Goal: Check status: Check status

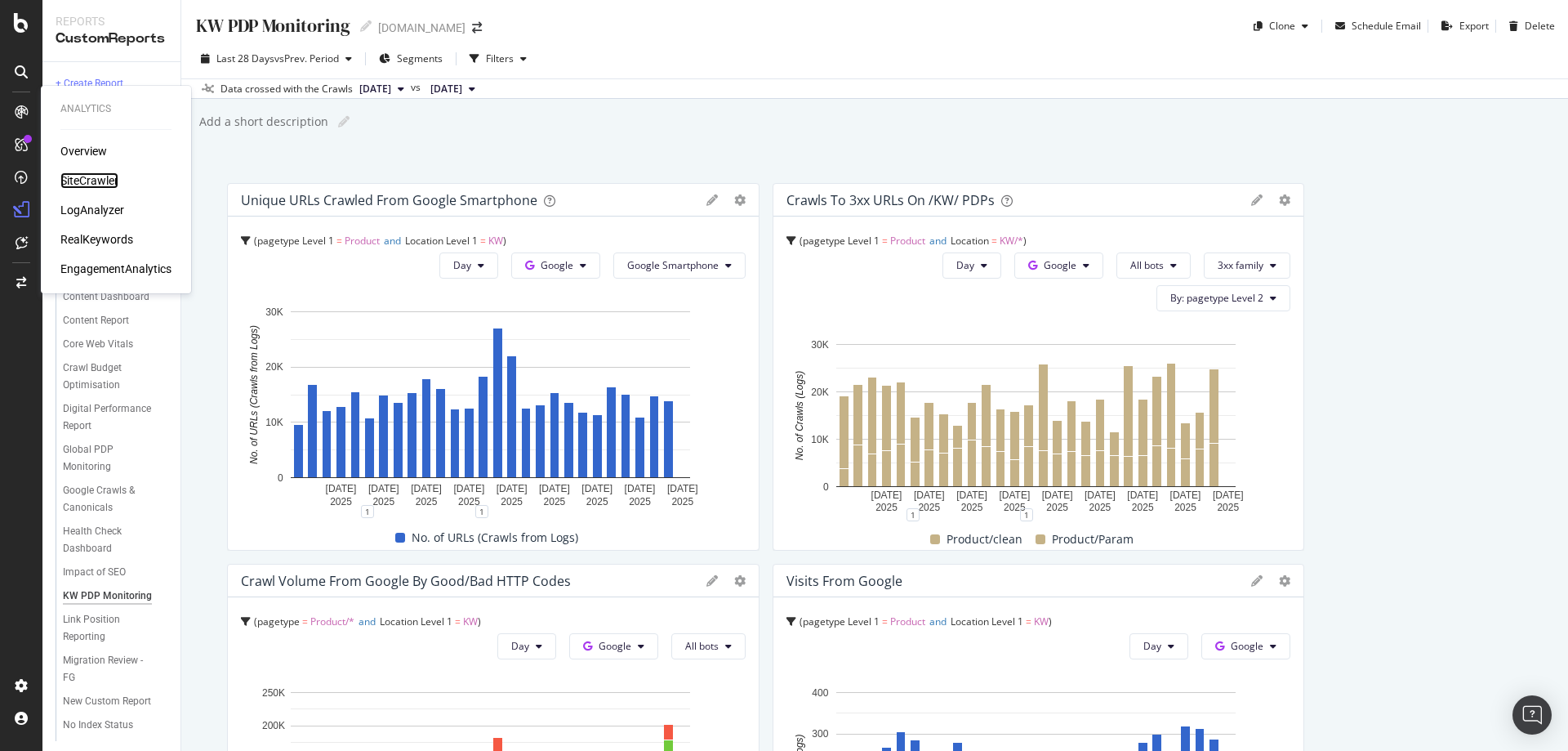
click at [90, 182] on div "SiteCrawler" at bounding box center [89, 181] width 58 height 16
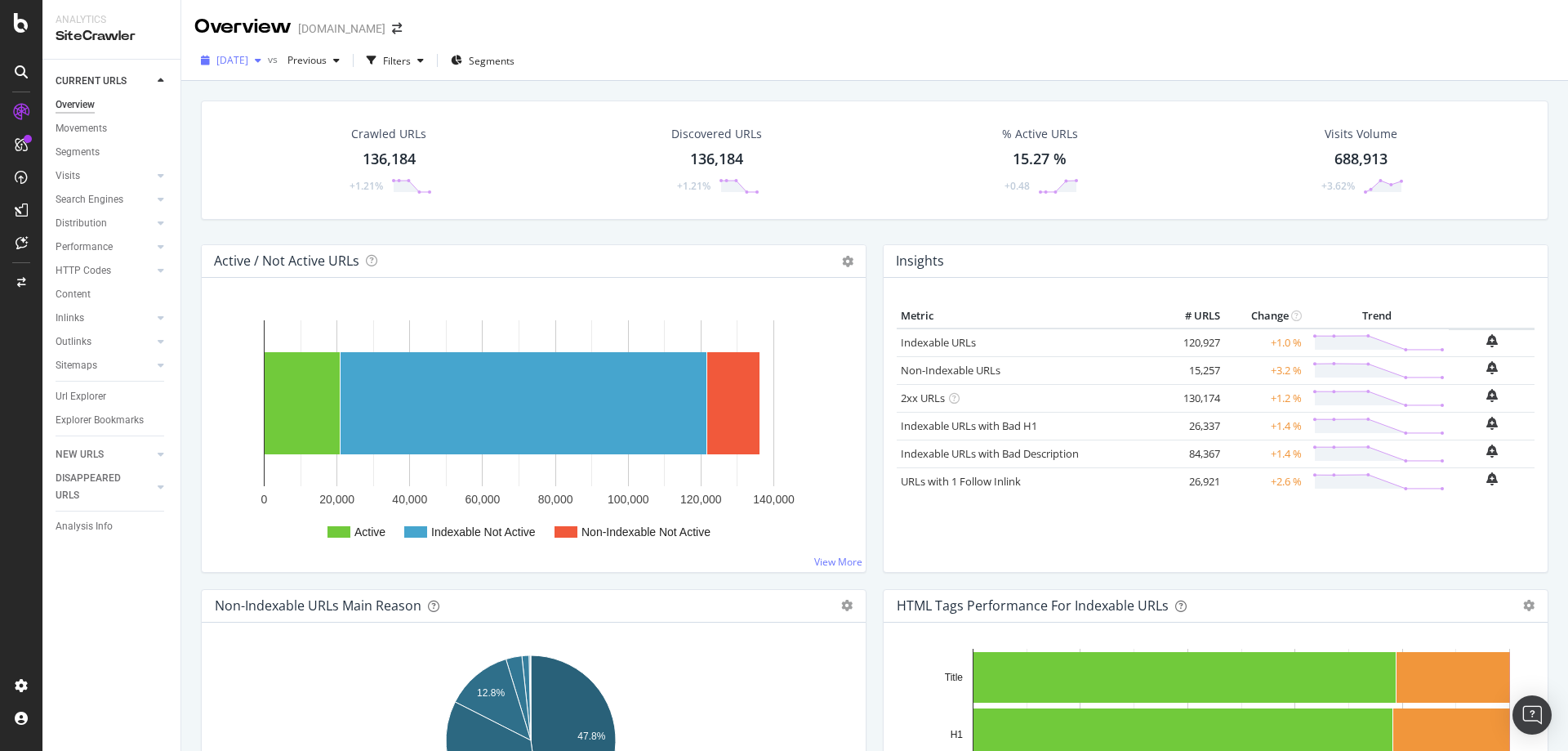
click at [268, 58] on div "button" at bounding box center [258, 60] width 20 height 10
click at [248, 64] on span "[DATE]" at bounding box center [232, 59] width 31 height 13
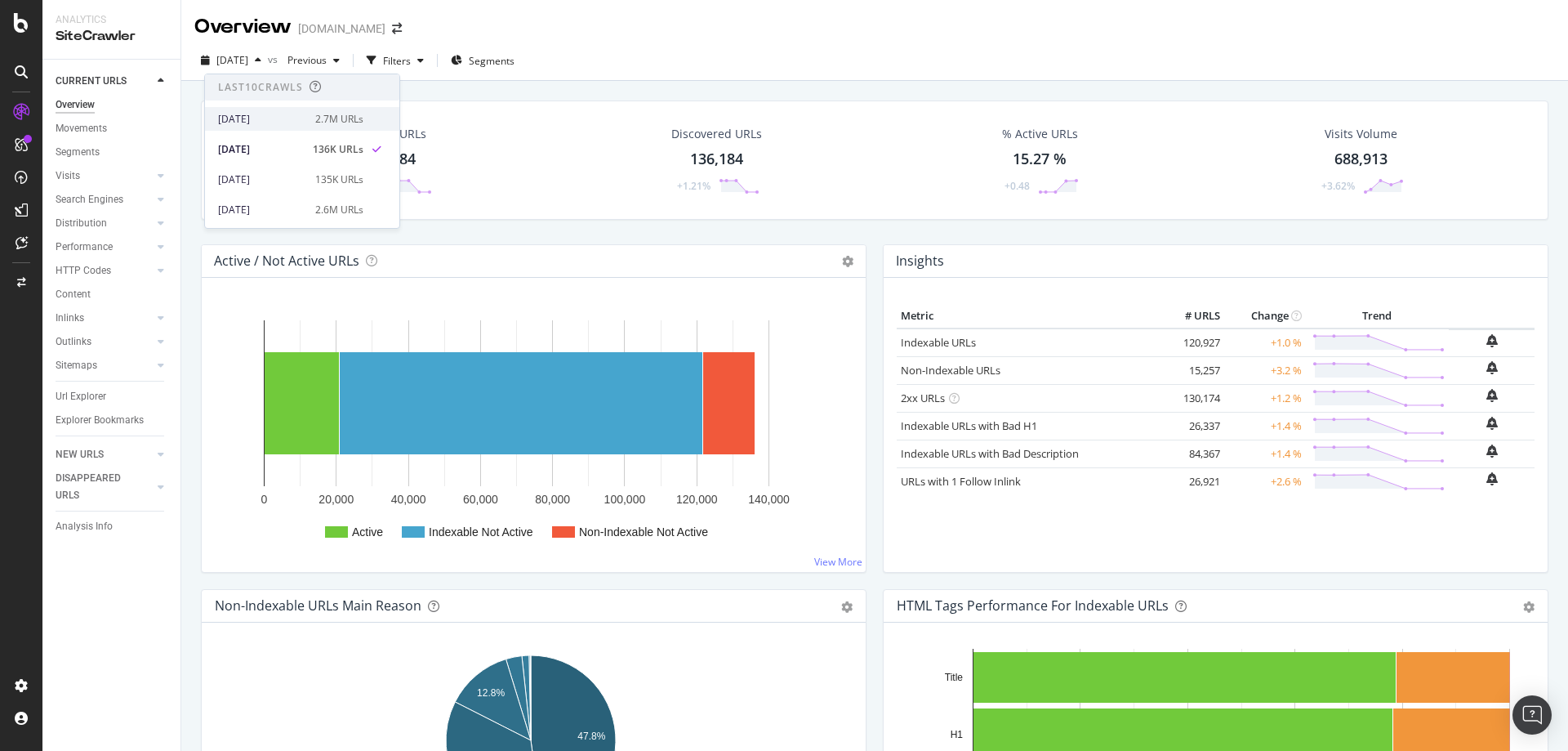
click at [259, 119] on div "[DATE]" at bounding box center [262, 119] width 87 height 14
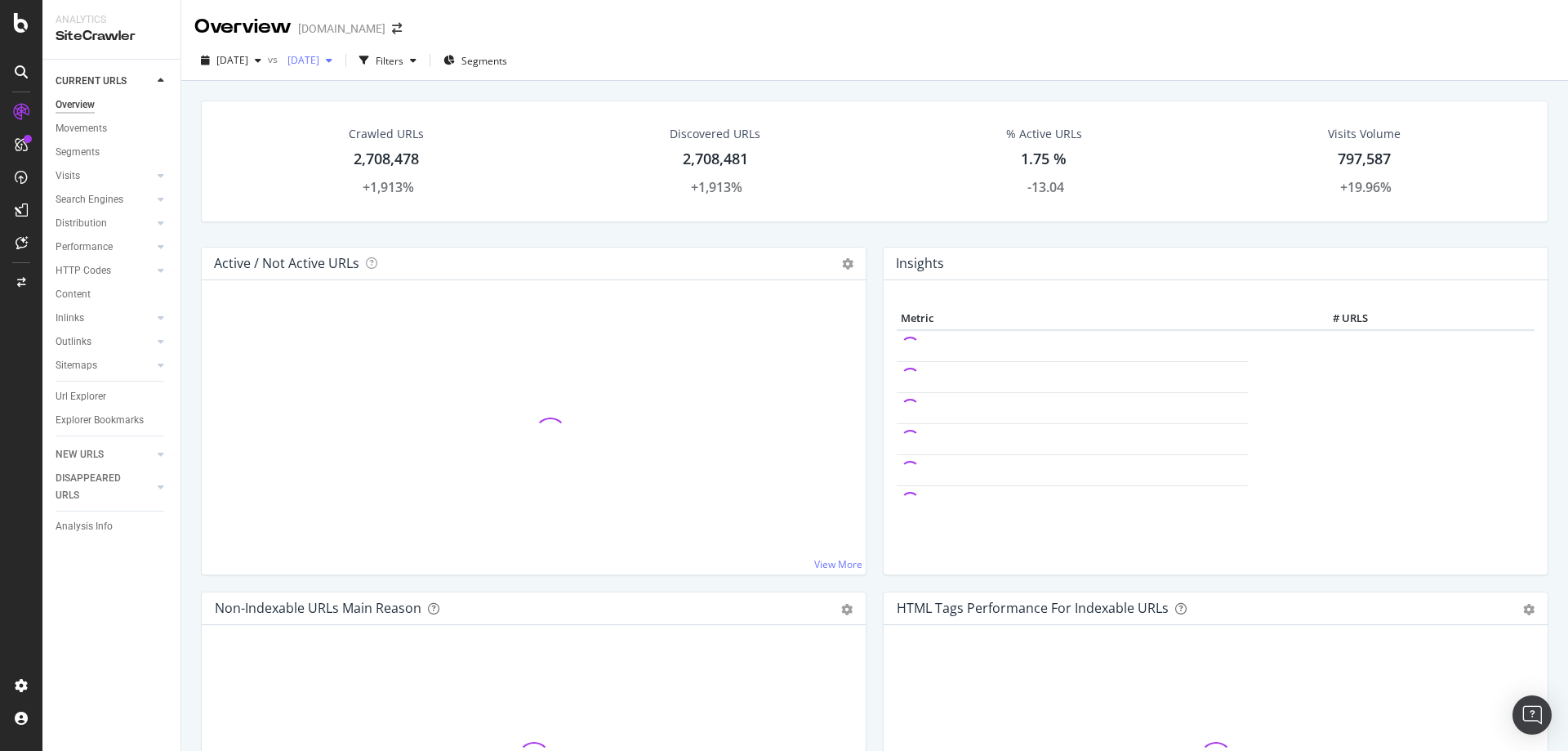
click at [319, 58] on span "[DATE]" at bounding box center [300, 59] width 39 height 13
click at [367, 204] on div "[DATE]" at bounding box center [353, 210] width 87 height 14
